Goal: Task Accomplishment & Management: Complete application form

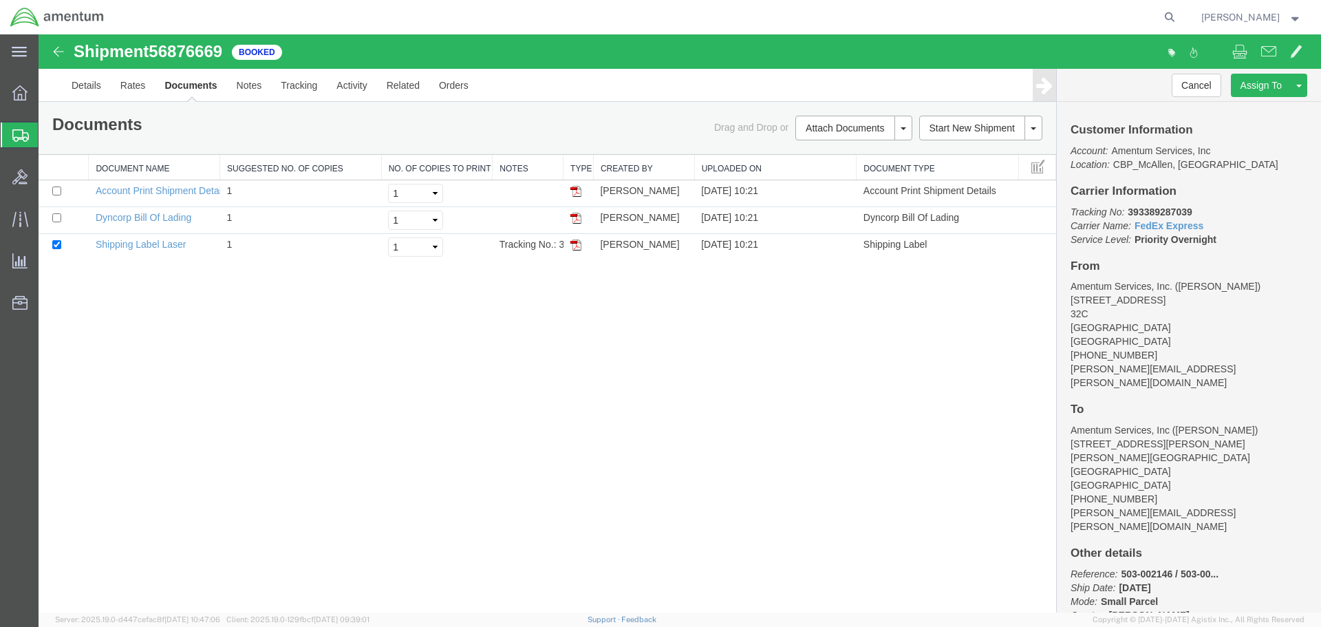
click at [0, 0] on span "Create Shipment" at bounding box center [0, 0] width 0 height 0
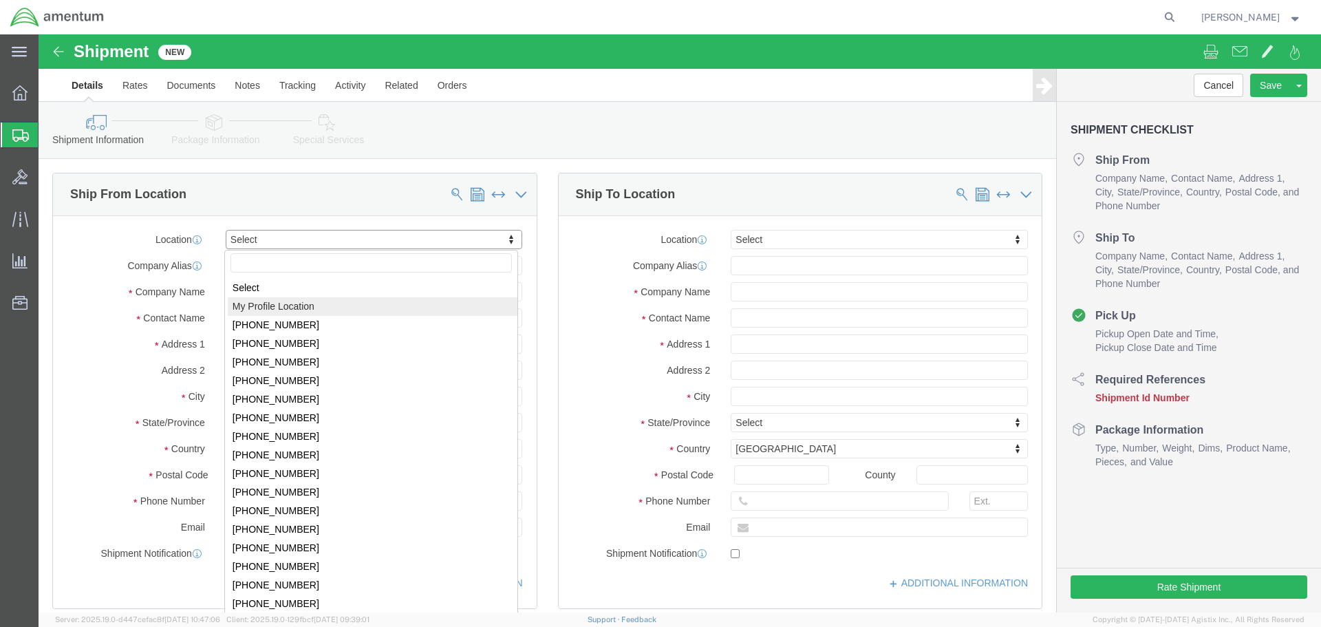
select select "MYPROFILE"
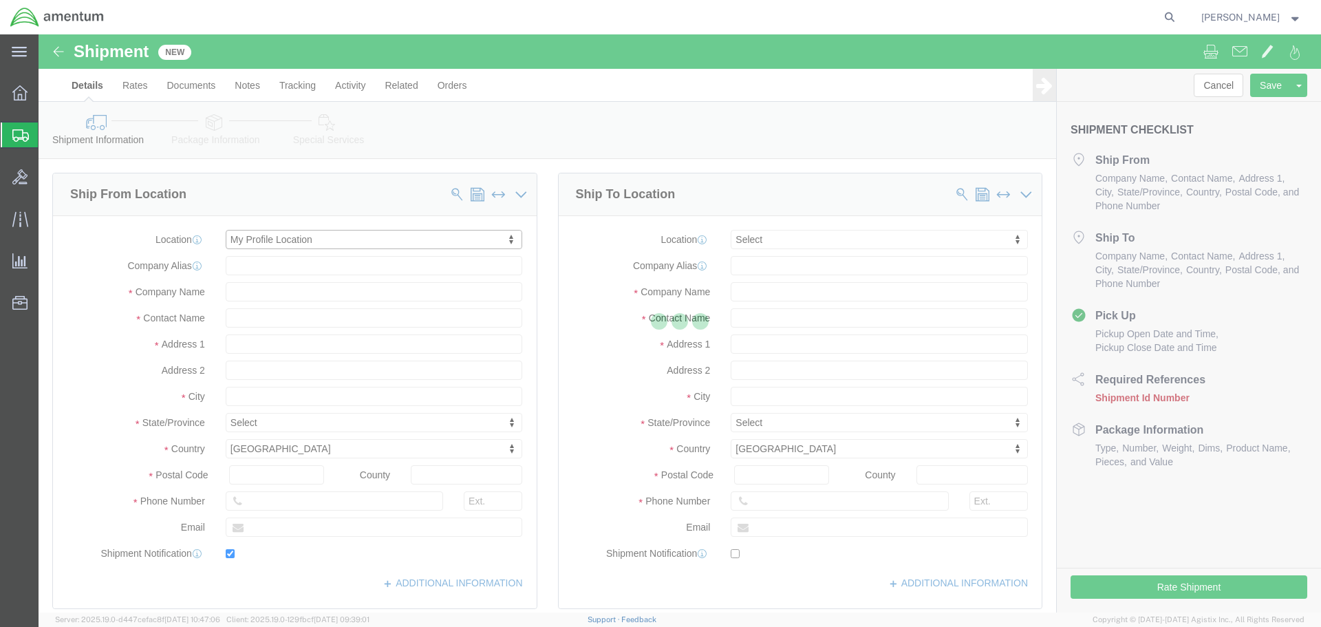
type input "[STREET_ADDRESS]"
type input "32C"
type input "78503"
type input "[PHONE_NUMBER]"
type input "[PERSON_NAME][EMAIL_ADDRESS][PERSON_NAME][DOMAIN_NAME]"
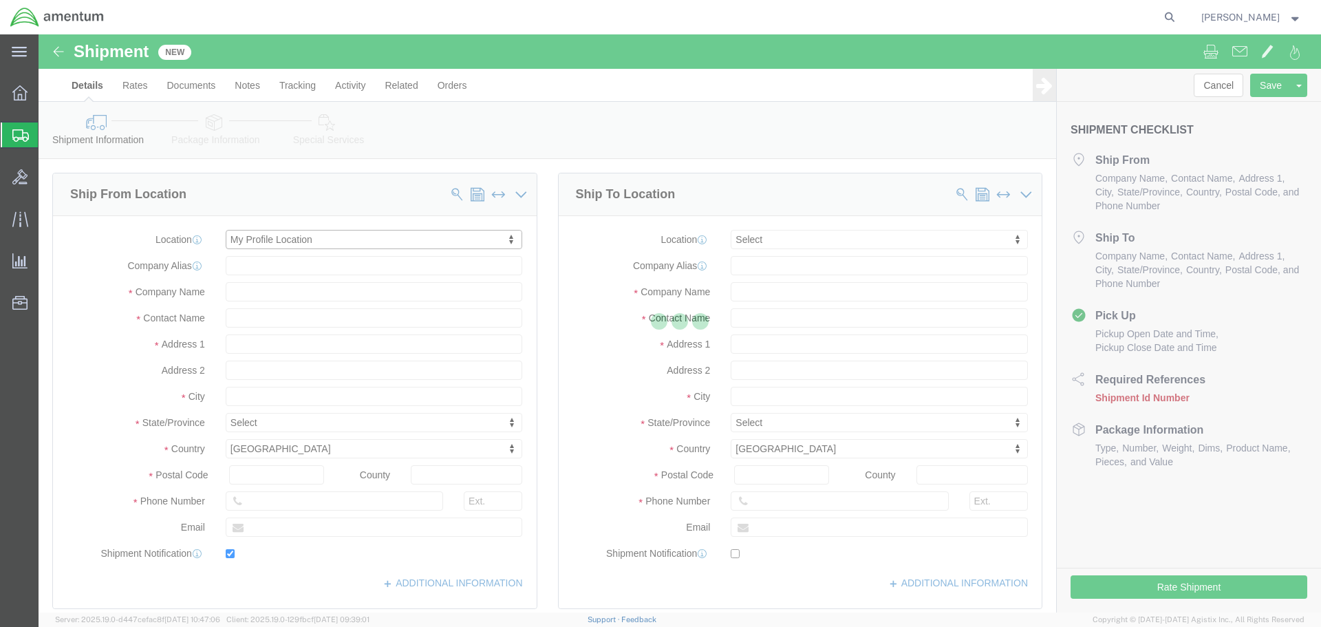
checkbox input "true"
type input "Amentum Services, Inc."
type input "[PERSON_NAME]"
type input "McAllen"
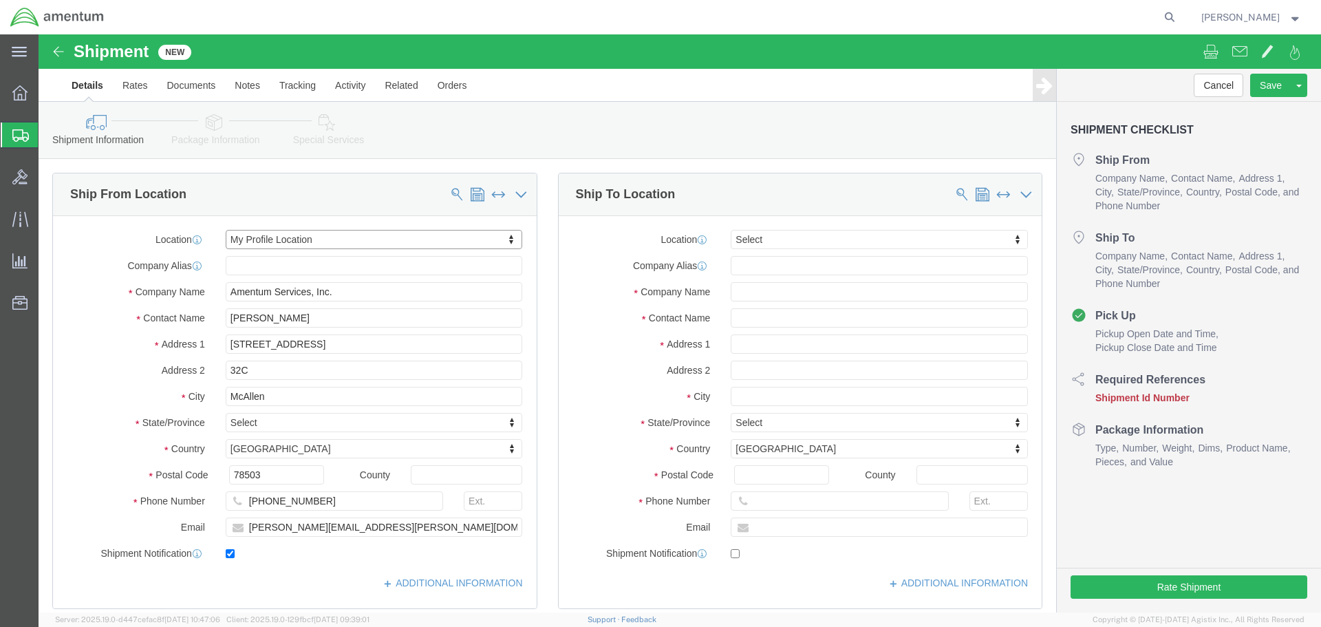
select select "[GEOGRAPHIC_DATA]"
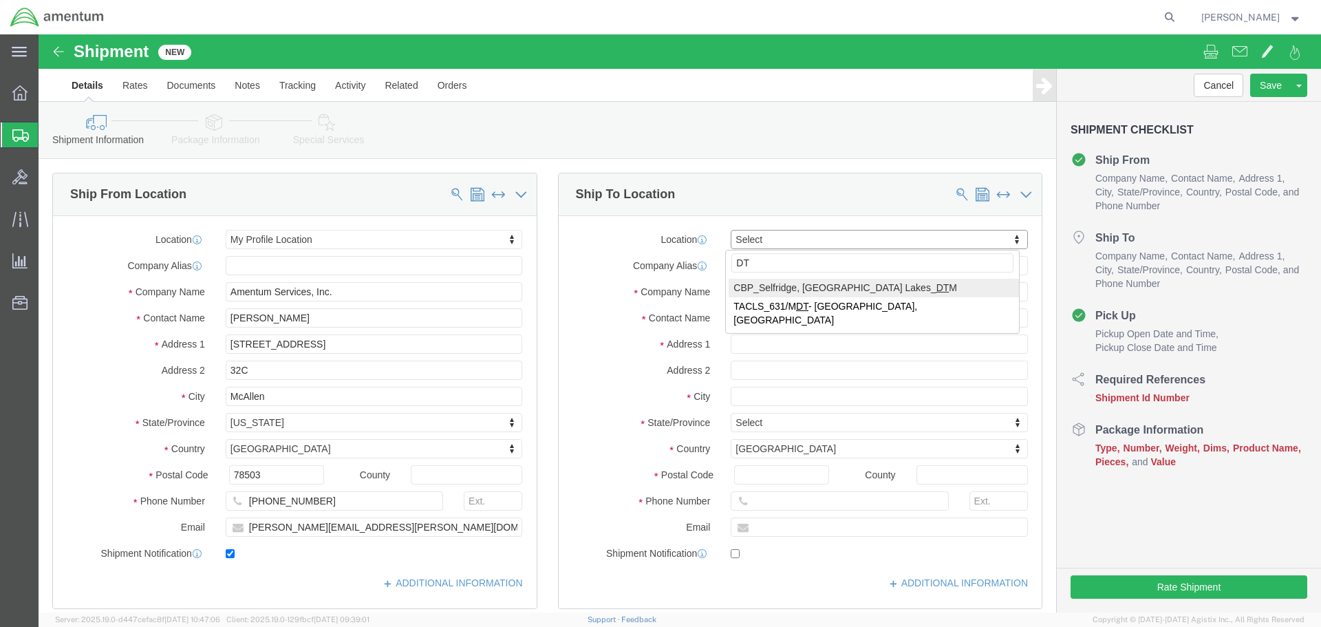
type input "DTM"
select select "49921"
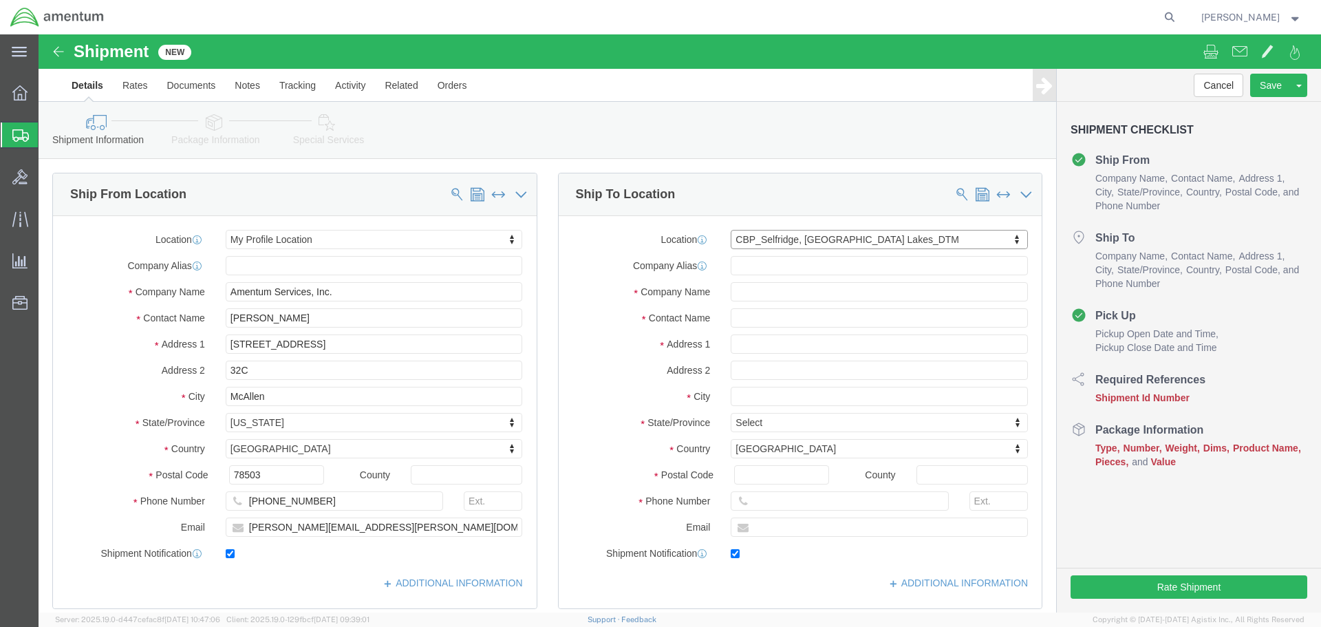
type input "[STREET_ADDRESS]"
type input "Building 1422"
type input "48045"
type input "[PHONE_NUMBER]"
type input "[PERSON_NAME][EMAIL_ADDRESS][PERSON_NAME][DOMAIN_NAME]"
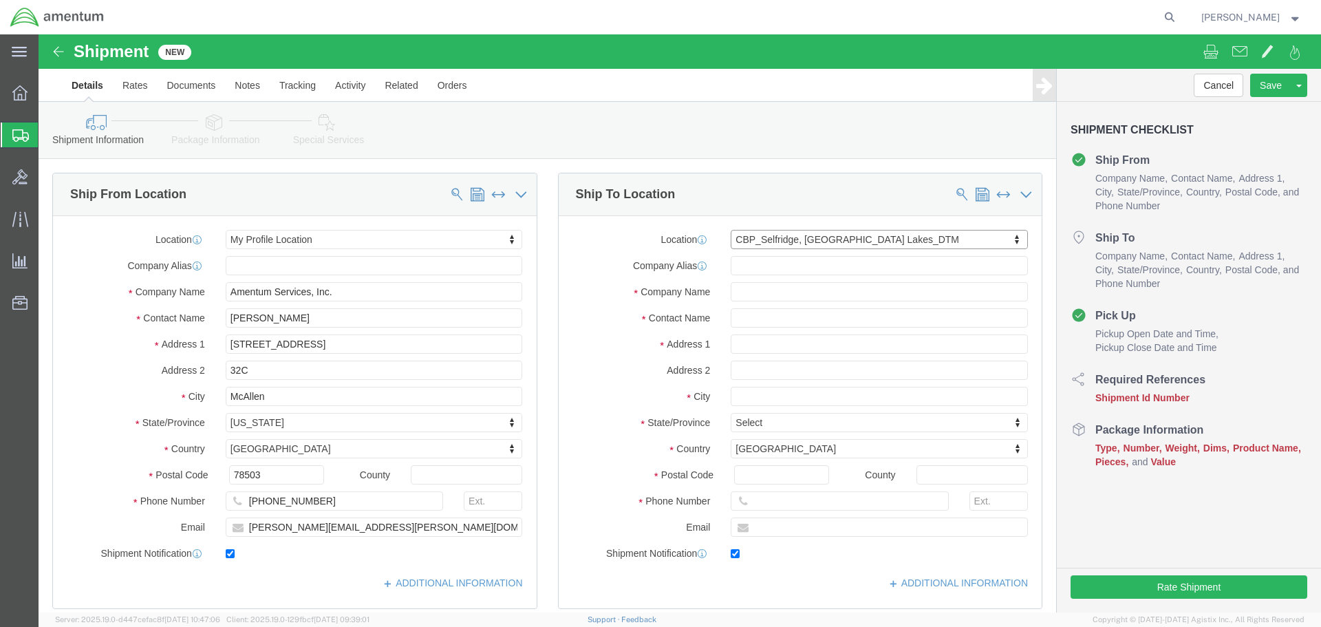
checkbox input "true"
type input "Amentum Services, Inc"
type input "[PERSON_NAME]"
type input "Selfridge"
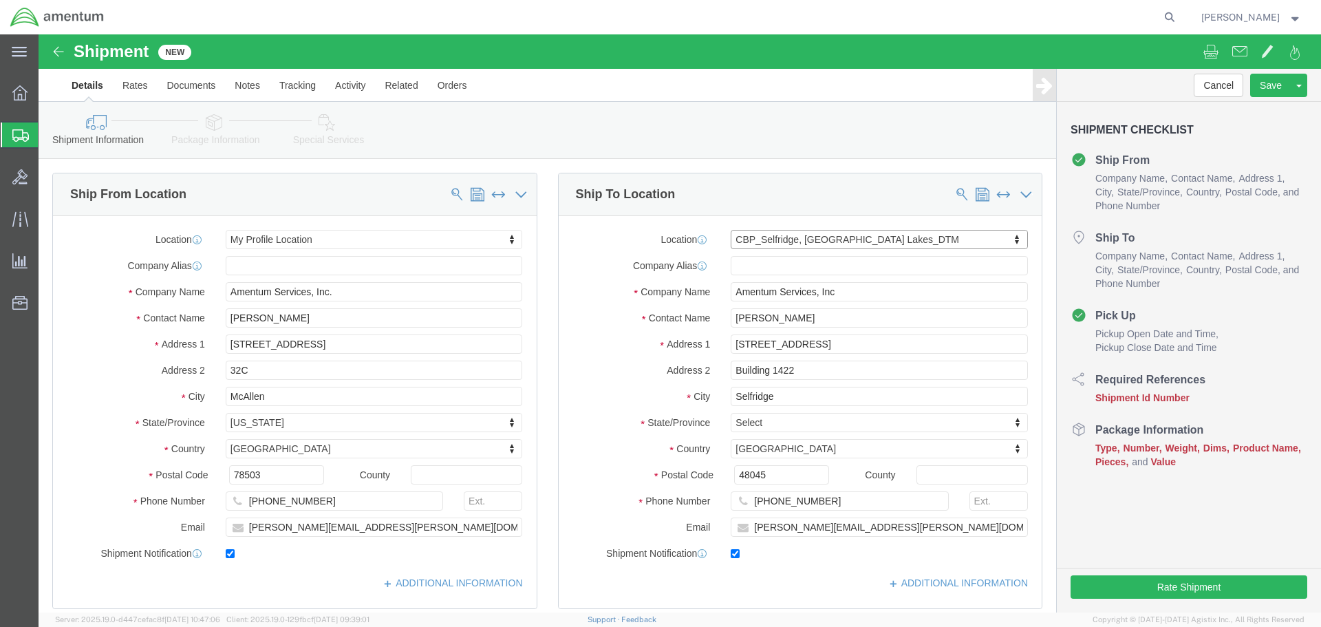
select select "MI"
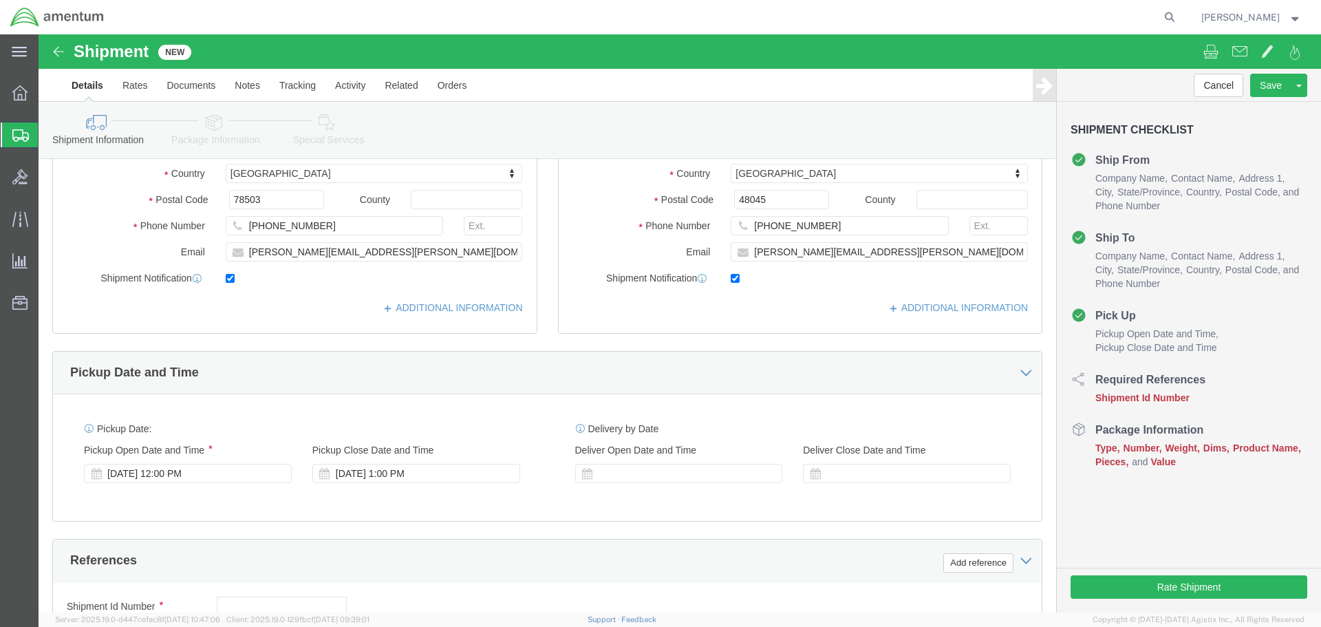
scroll to position [482, 0]
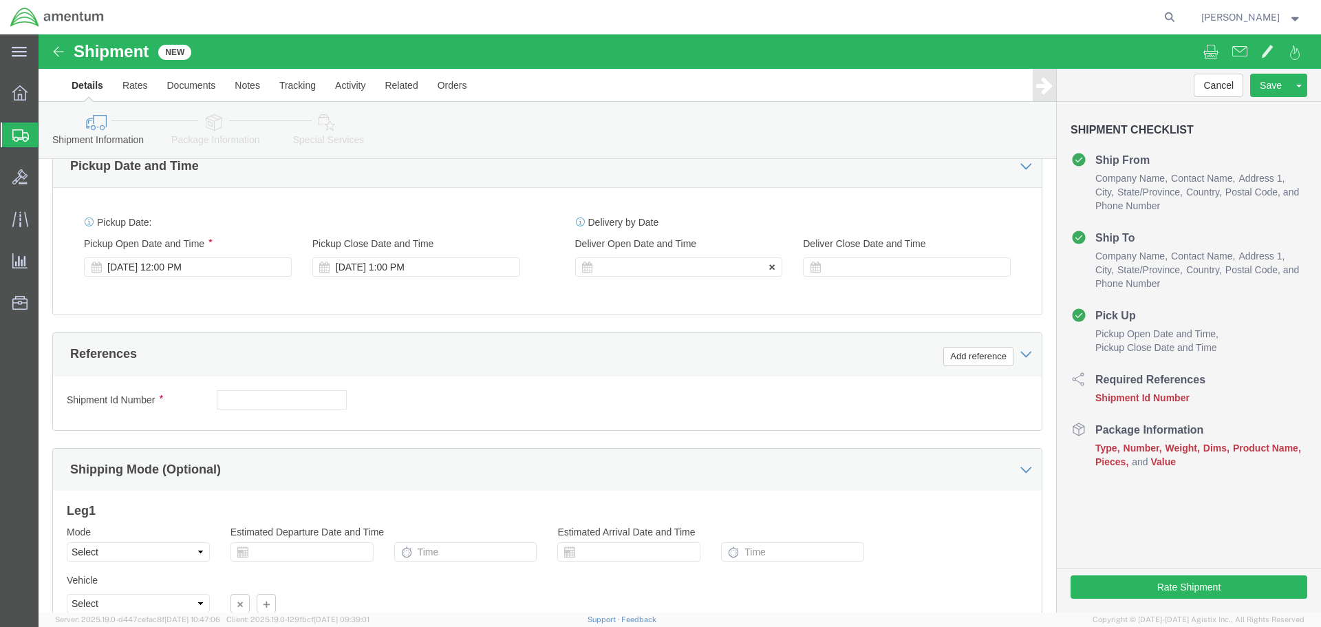
click div
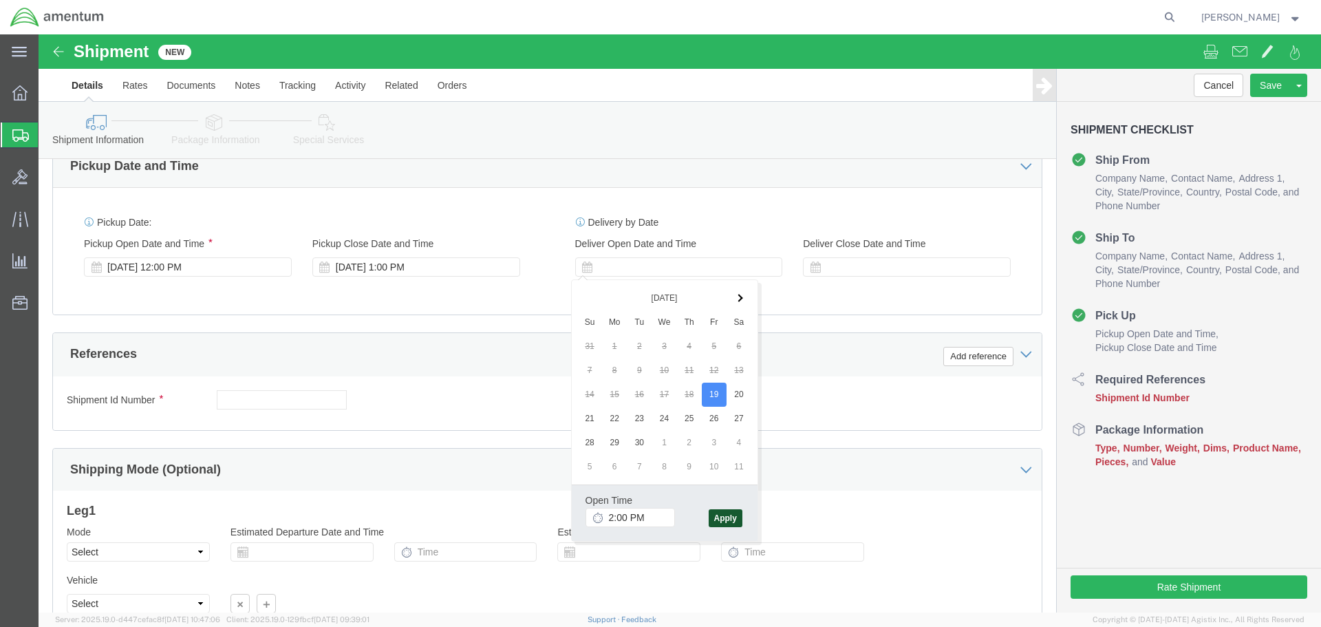
click button "Apply"
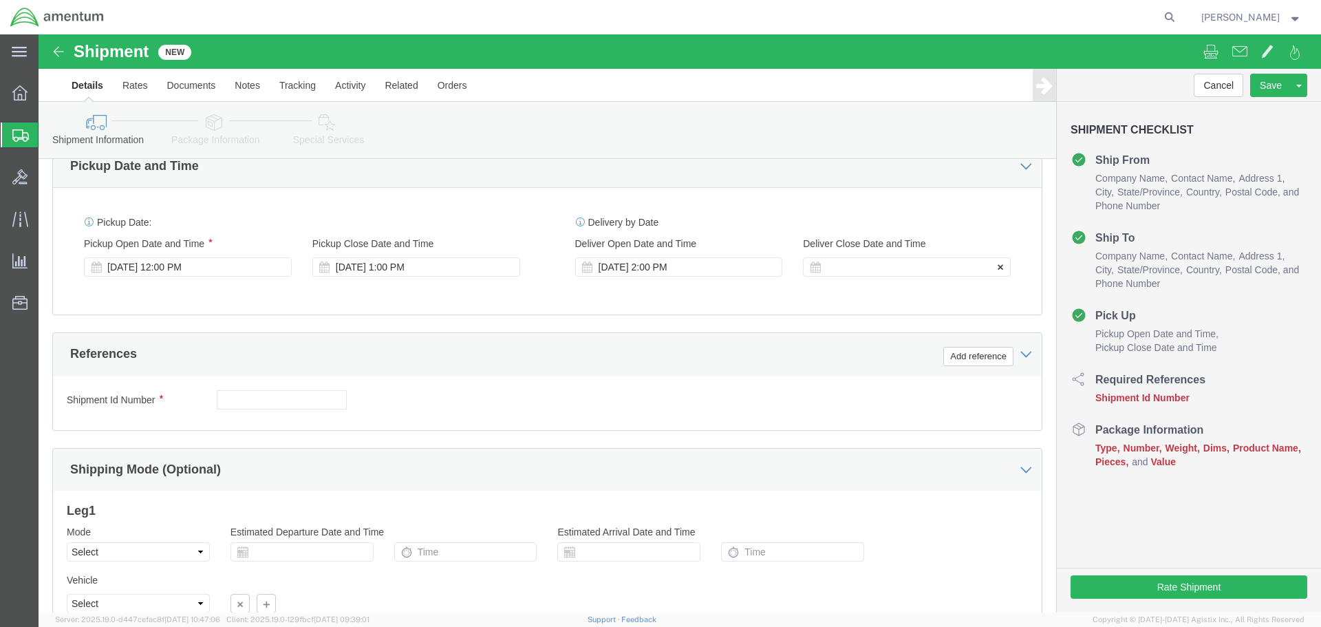
click div
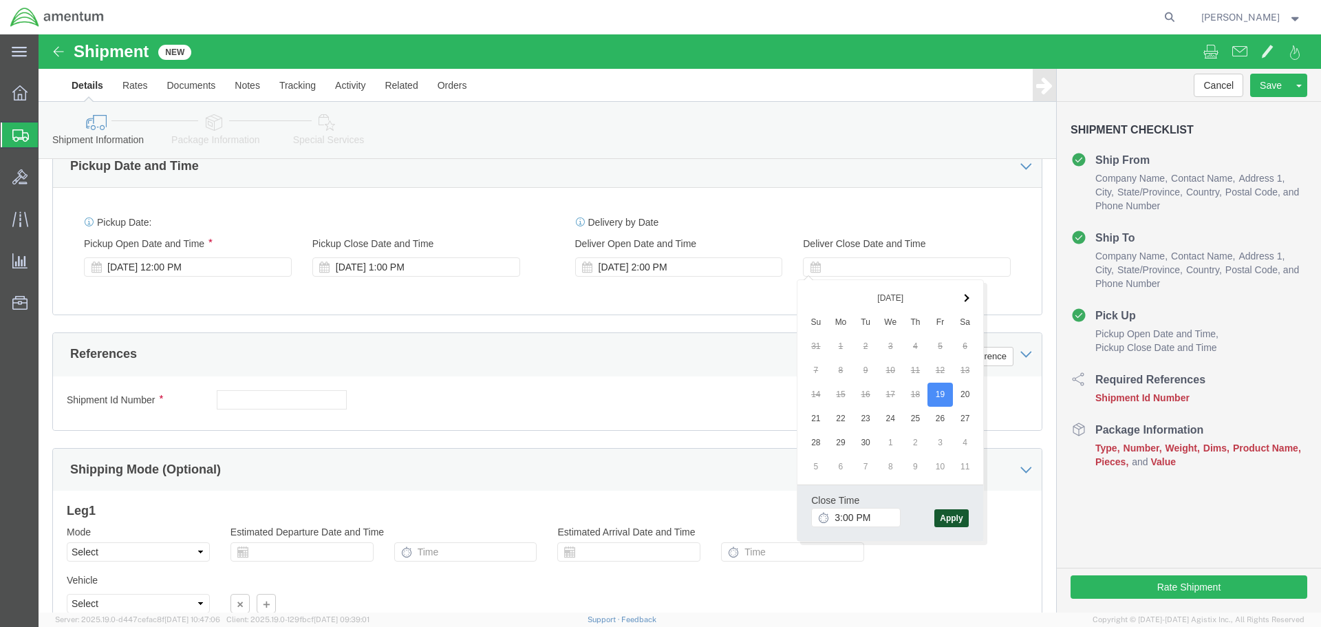
click button "Apply"
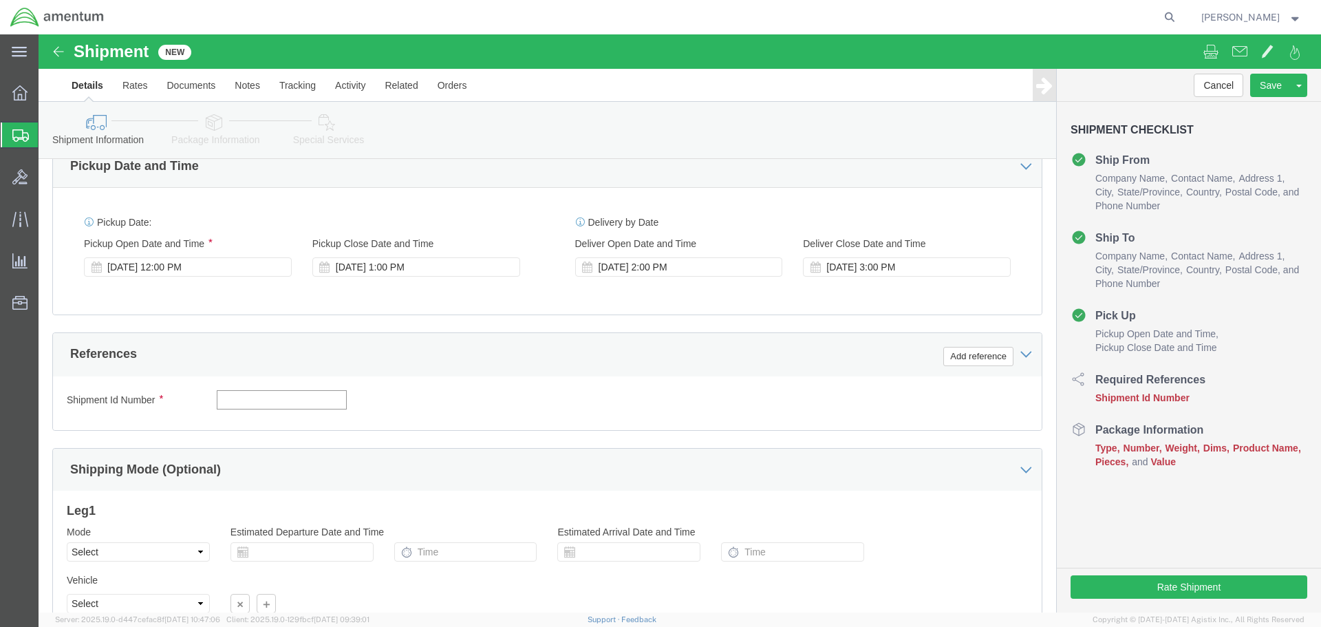
click input "text"
drag, startPoint x: 257, startPoint y: 367, endPoint x: 92, endPoint y: 369, distance: 165.9
click div "Shipment Id Number 513-002384"
type input "513-002384"
click button "Add reference"
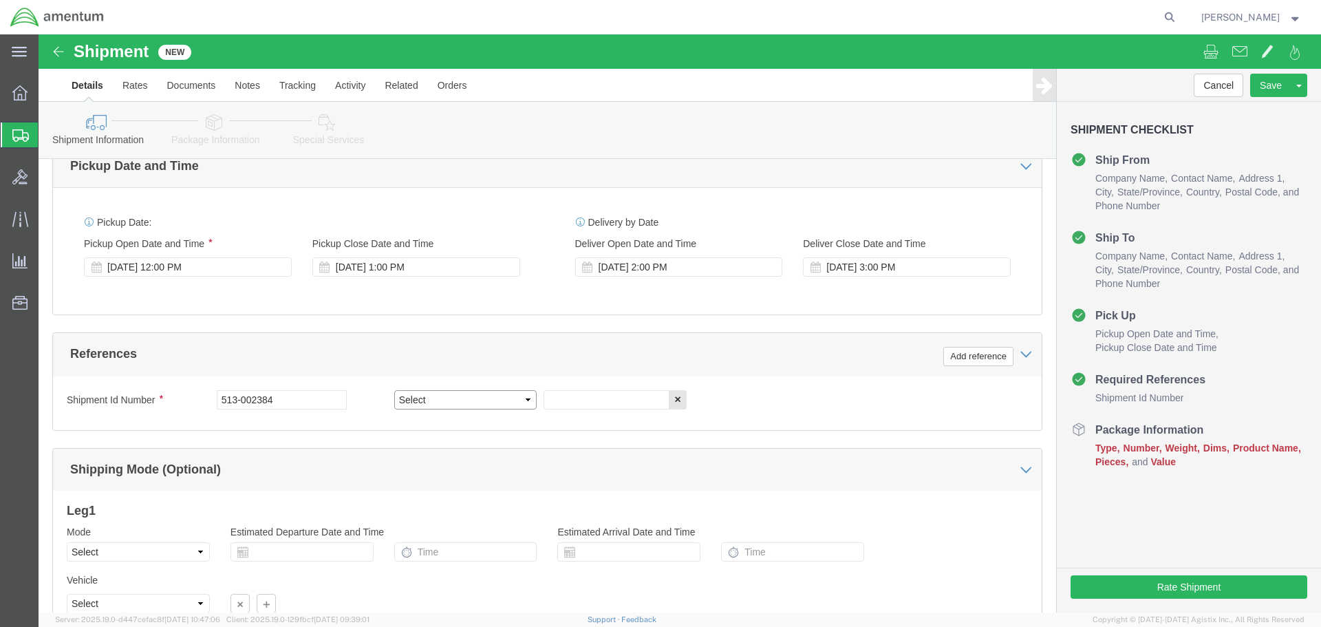
click select "Select Account Type Activity ID Airline Appointment Number ASN Batch Request # …"
select select "DEPT"
click select "Select Account Type Activity ID Airline Appointment Number ASN Batch Request # …"
click input "text"
type input "V"
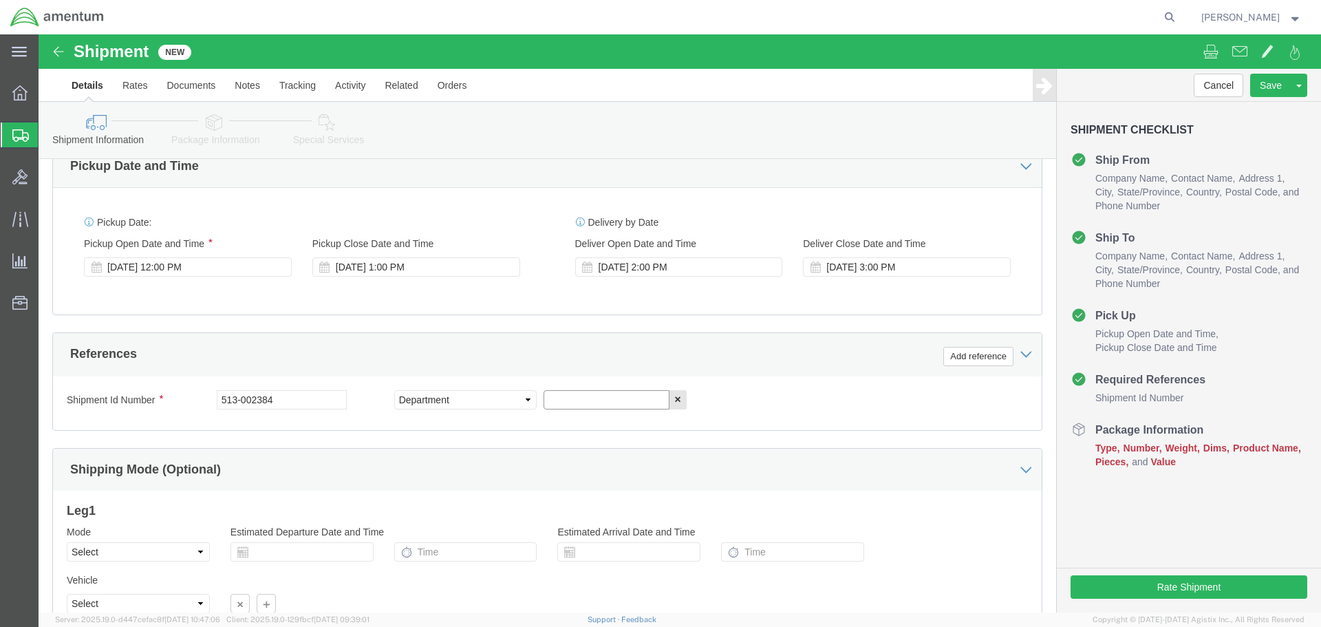
paste input "513-002384"
type input "513-002384"
click button "Add reference"
click select "Select Account Type Activity ID Airline Appointment Number ASN Batch Request # …"
select select "CUSTREF"
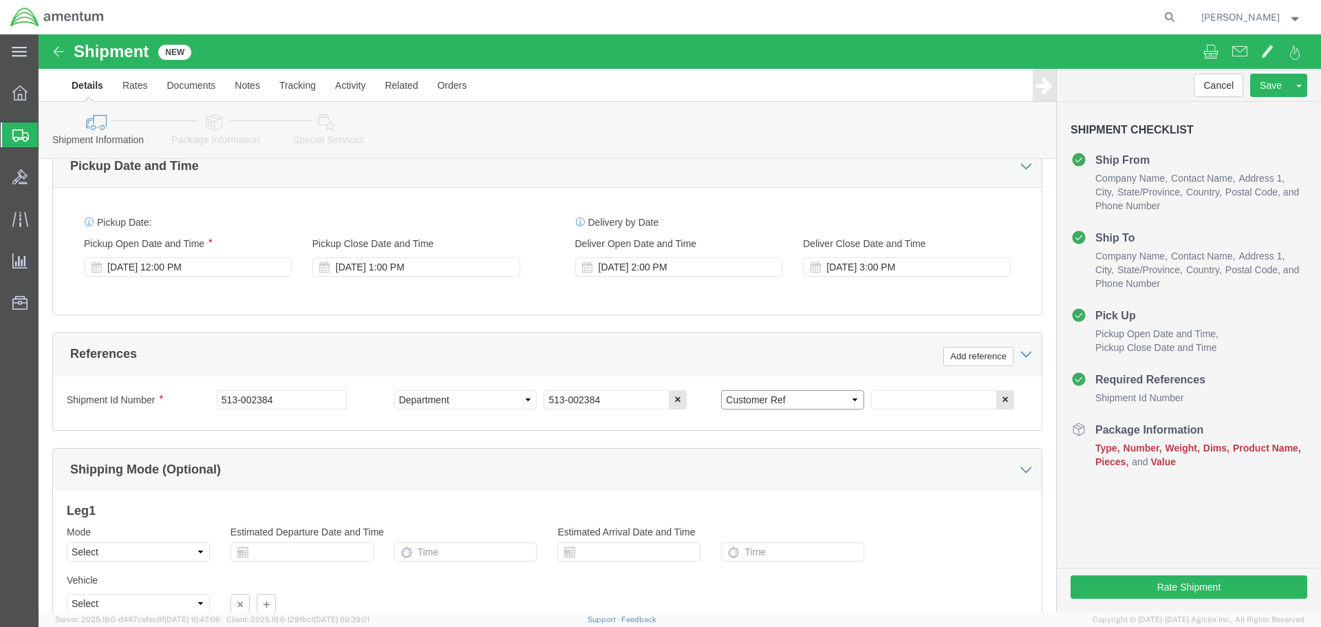
click select "Select Account Type Activity ID Airline Appointment Number ASN Batch Request # …"
click input "text"
paste input "513-002384"
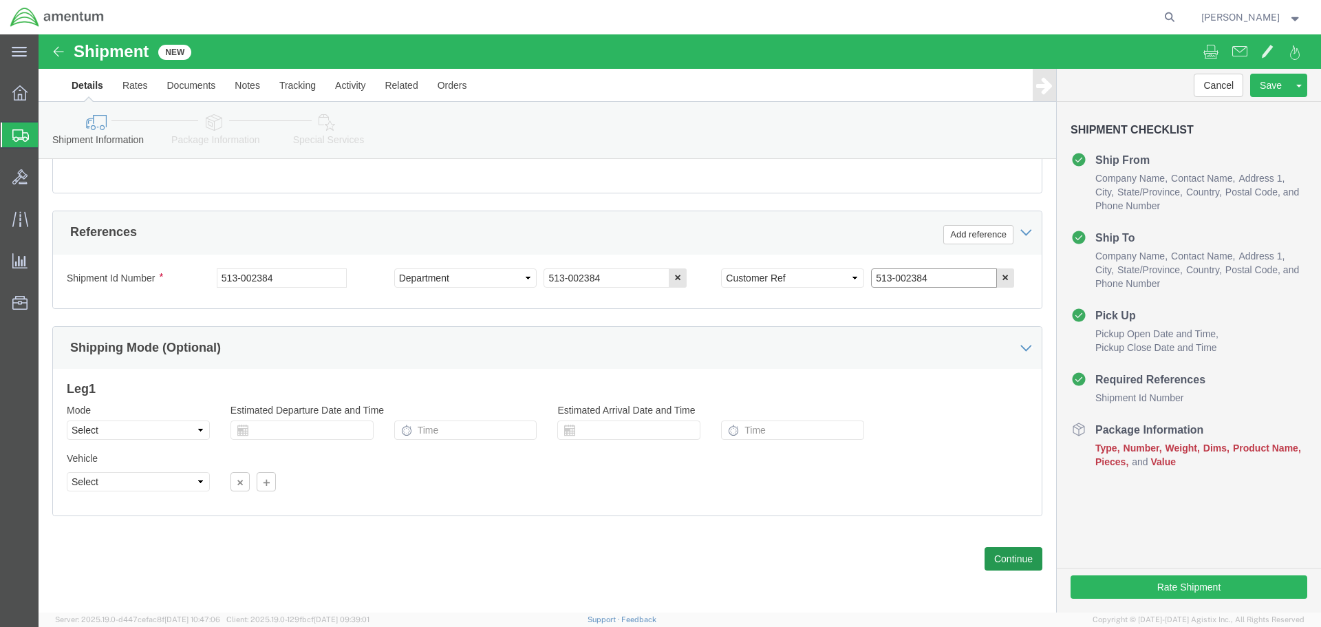
type input "513-002384"
click button "Continue"
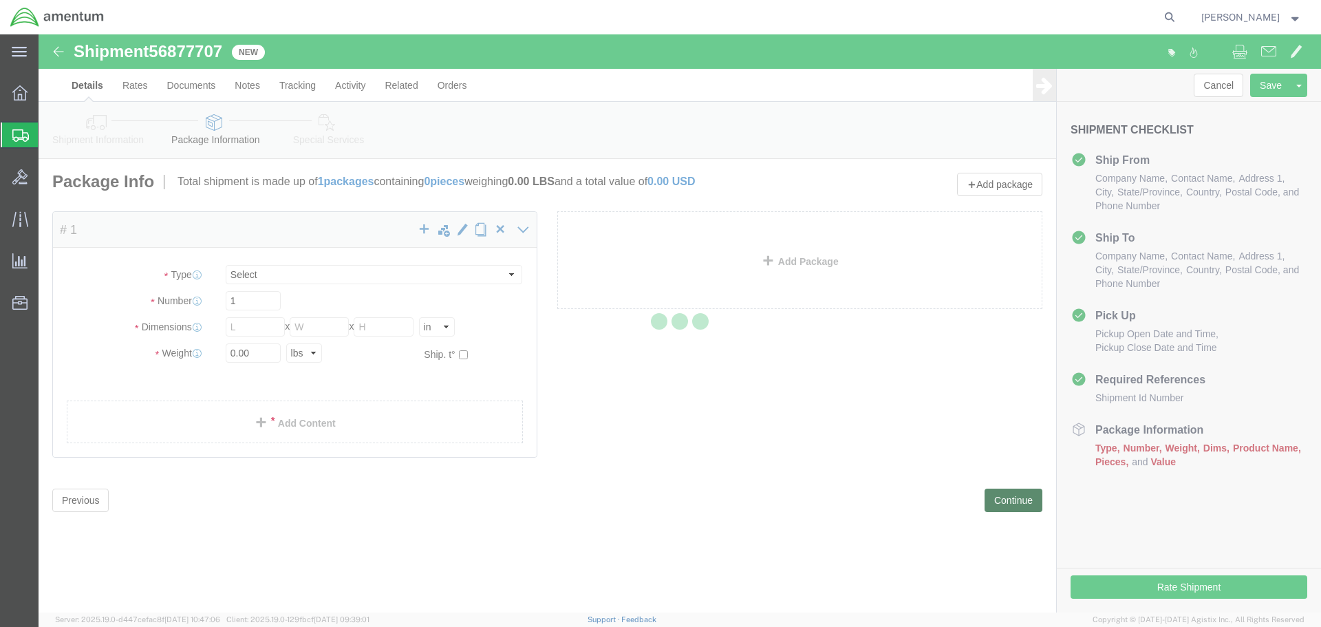
select select "CBOX"
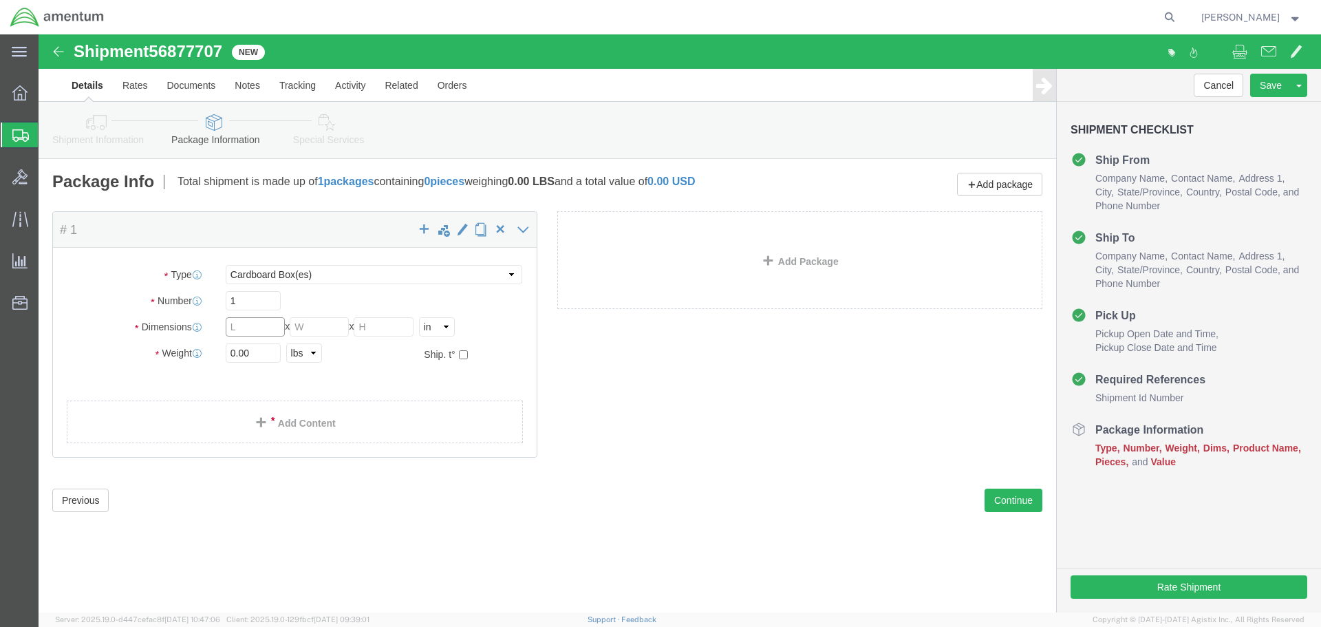
drag, startPoint x: 230, startPoint y: 297, endPoint x: 330, endPoint y: 321, distance: 102.5
click input "text"
type input "6"
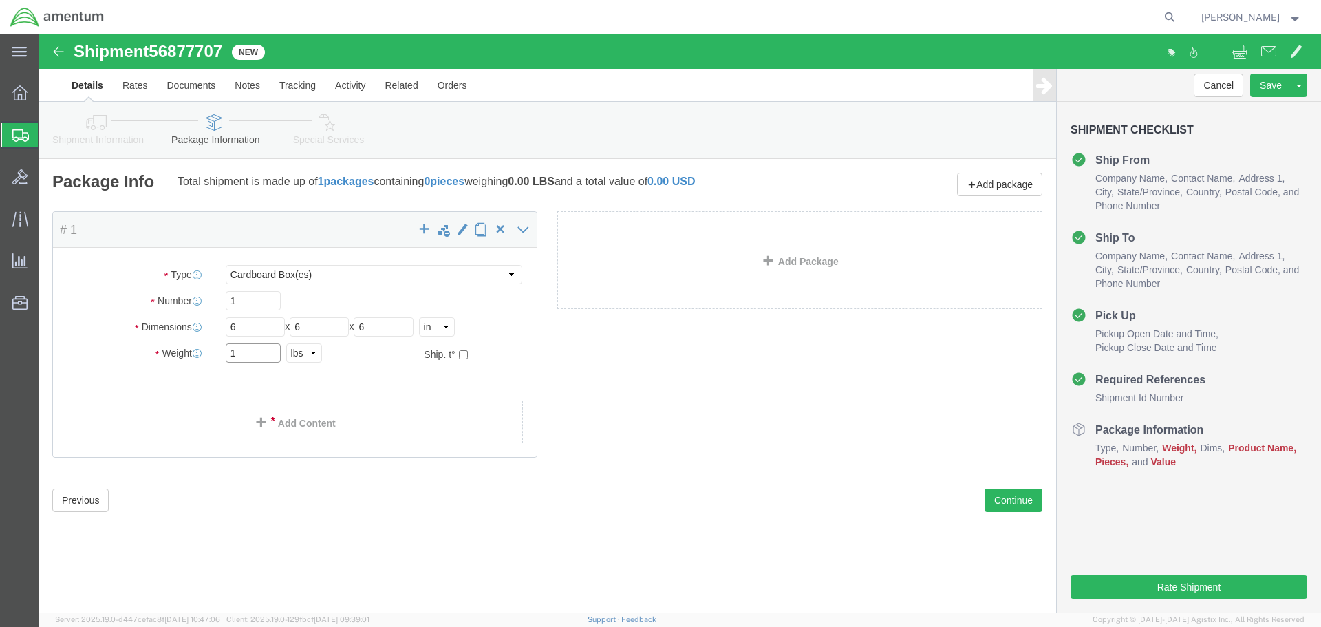
type input "1"
click link "Add Content"
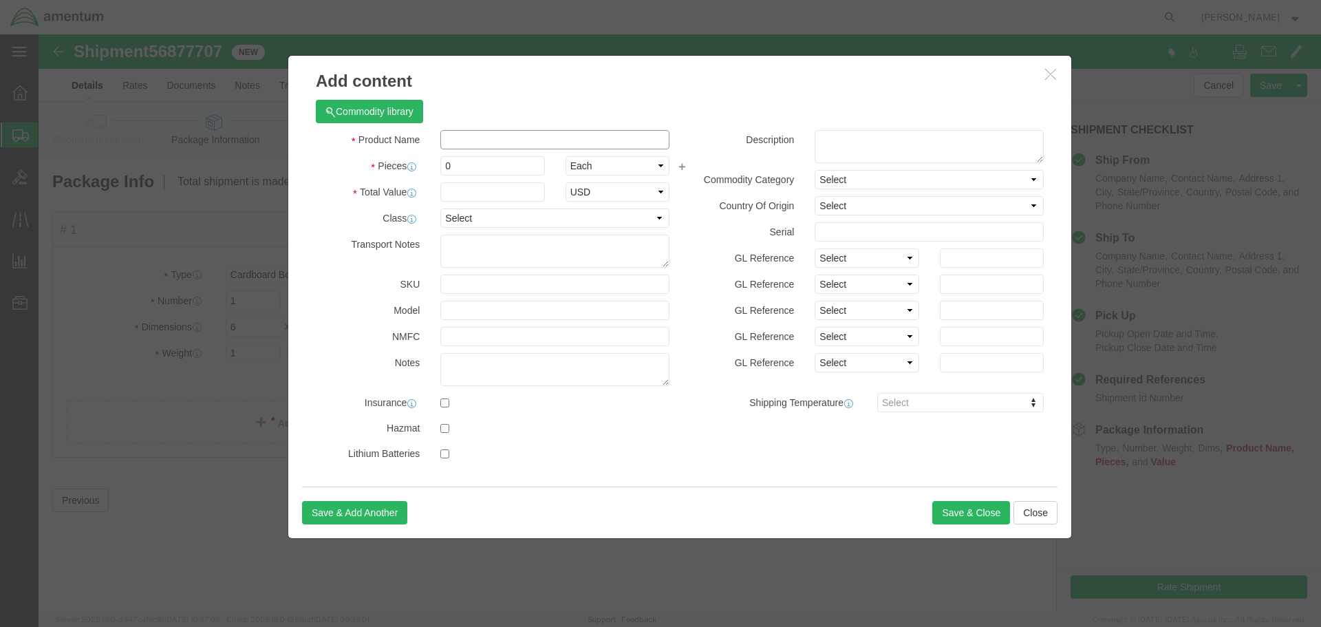
click input "text"
type input "BREAKER"
type input "1"
type input "10"
select select "USD"
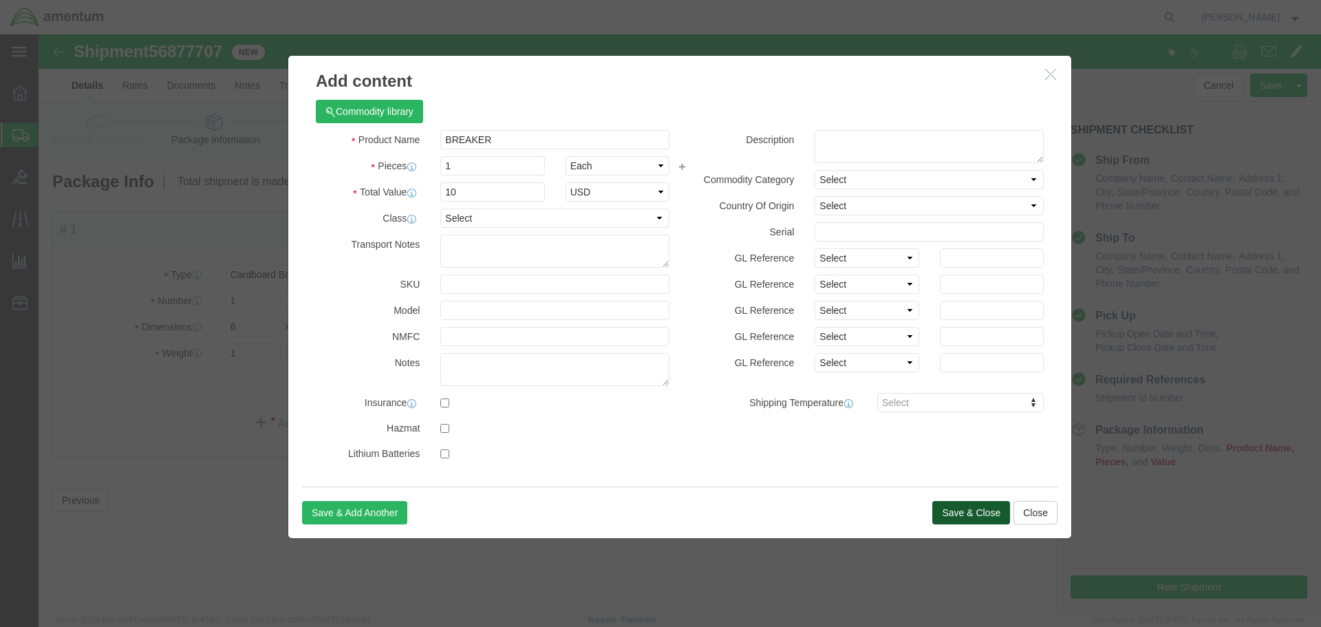
click button "Save & Close"
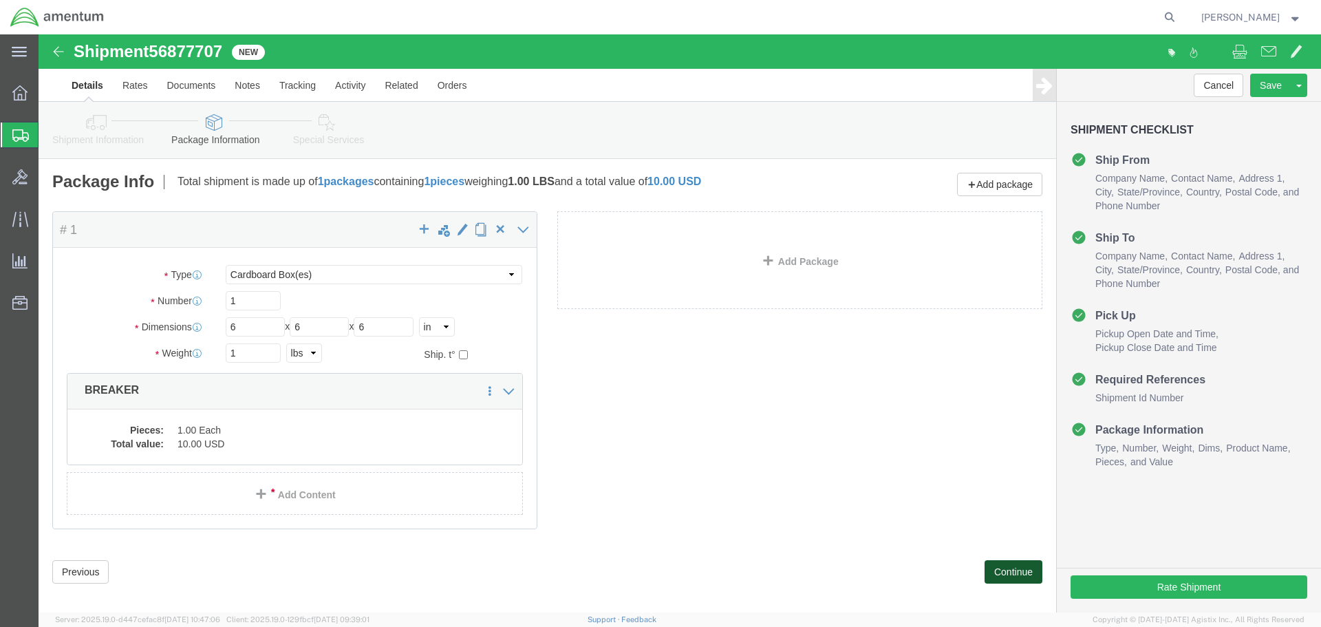
click button "Continue"
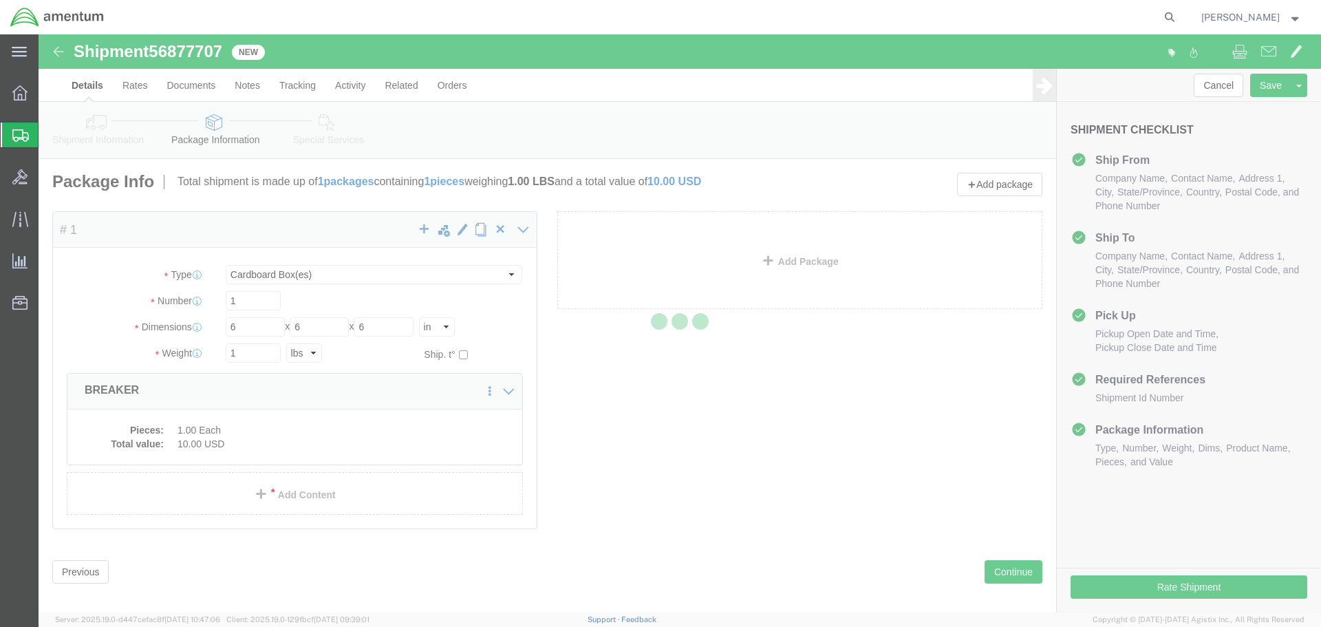
select select
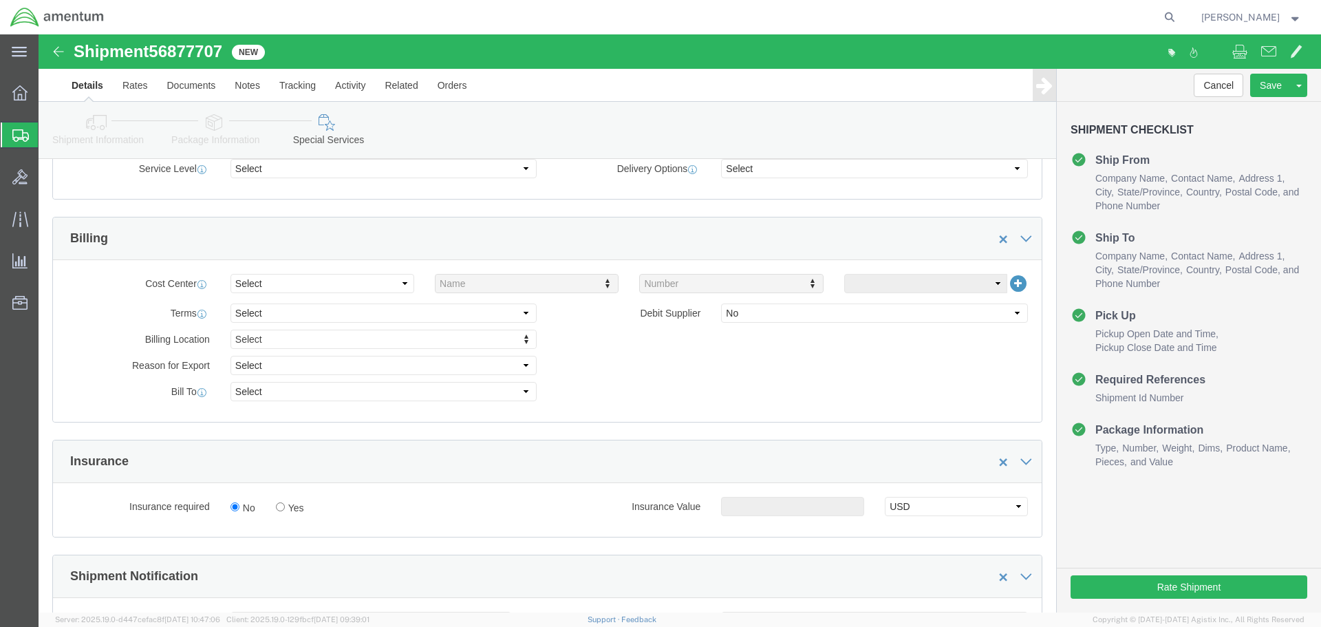
scroll to position [619, 0]
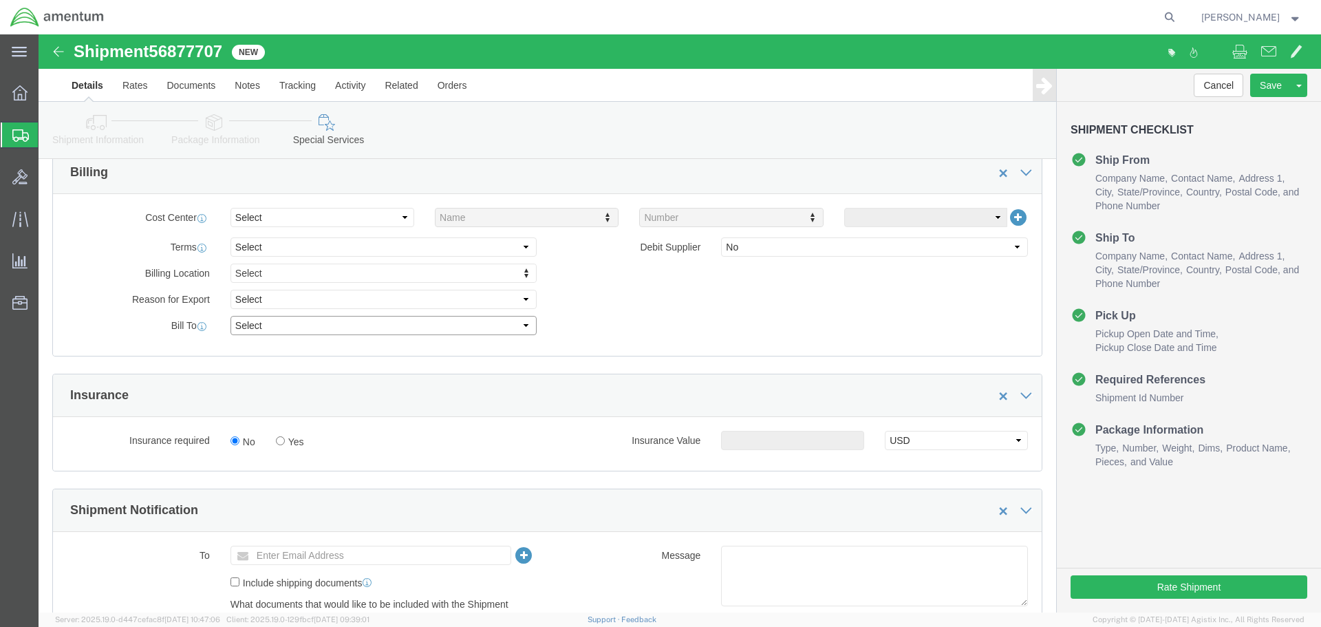
click select "Select Recipient Account Sender/Shipper Third Party Account"
select select "SHIP"
click select "Select Recipient Account Sender/Shipper Third Party Account"
click button "Rate Shipment"
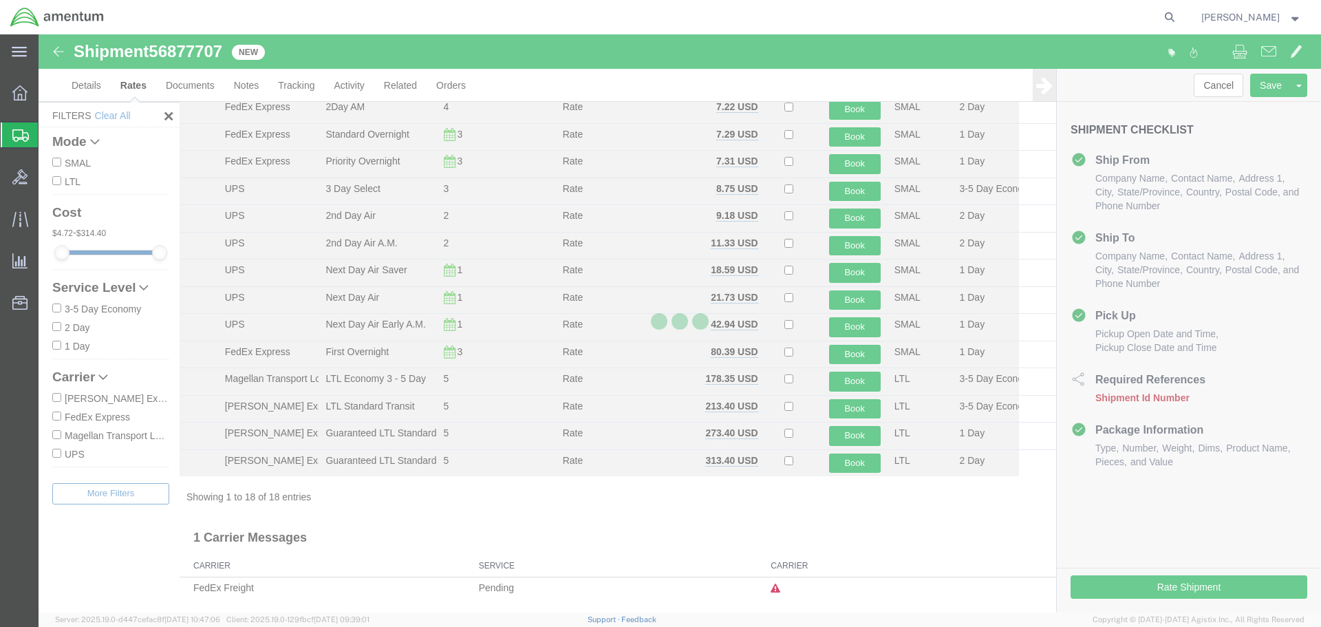
scroll to position [168, 0]
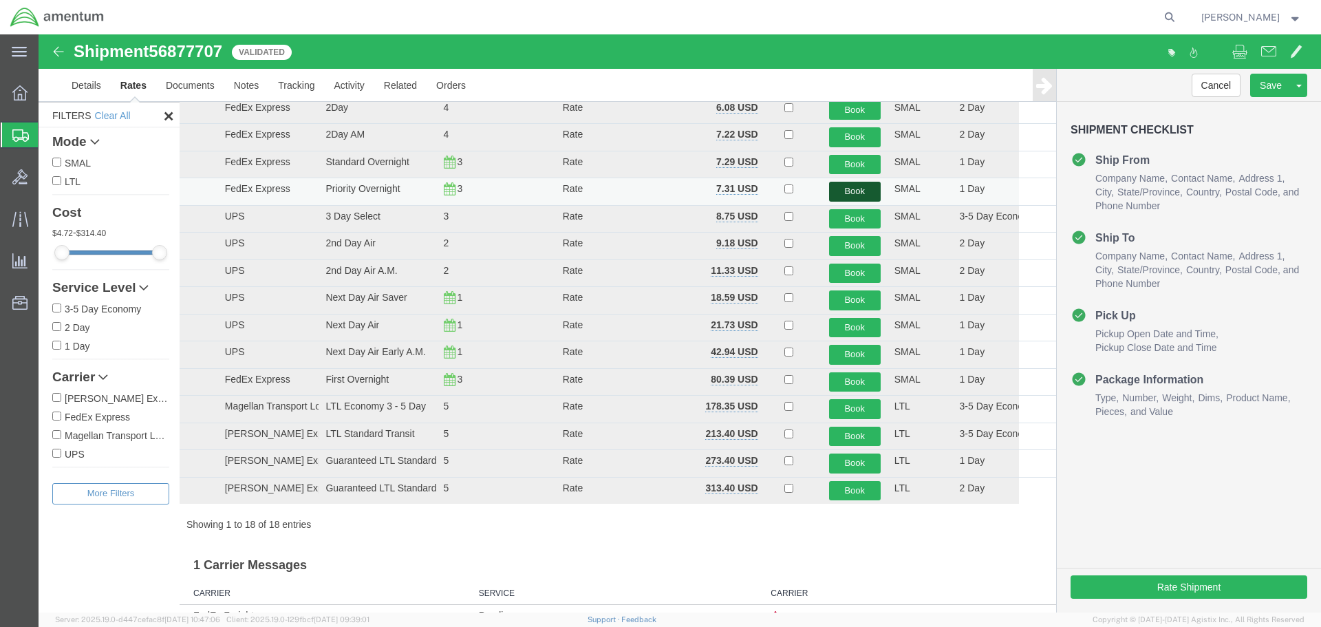
click at [850, 195] on button "Book" at bounding box center [855, 192] width 52 height 20
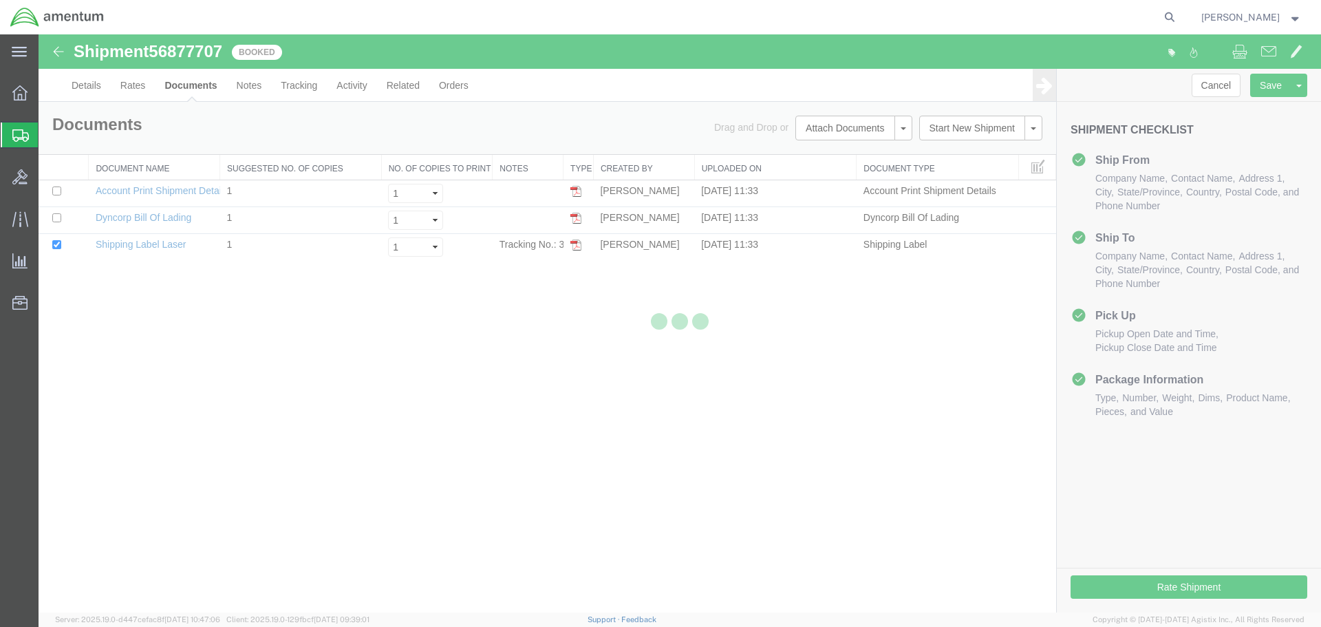
scroll to position [0, 0]
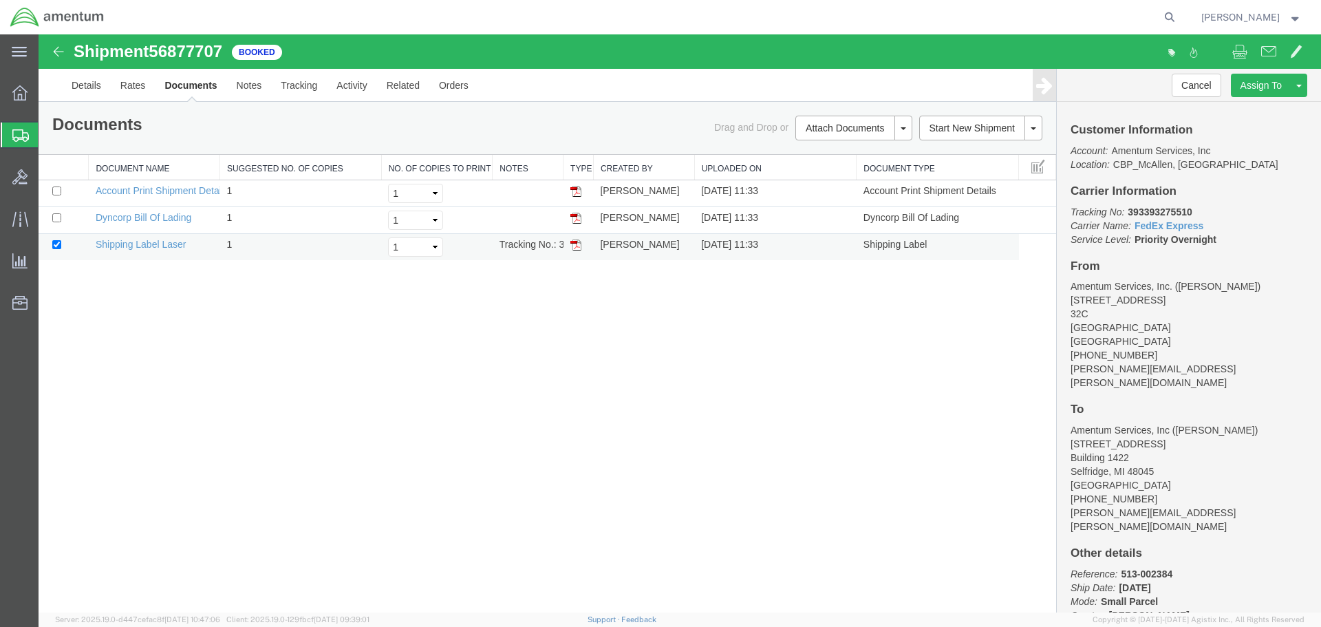
click at [584, 237] on td at bounding box center [579, 247] width 30 height 27
click at [576, 244] on img at bounding box center [576, 244] width 11 height 11
